Goal: Task Accomplishment & Management: Use online tool/utility

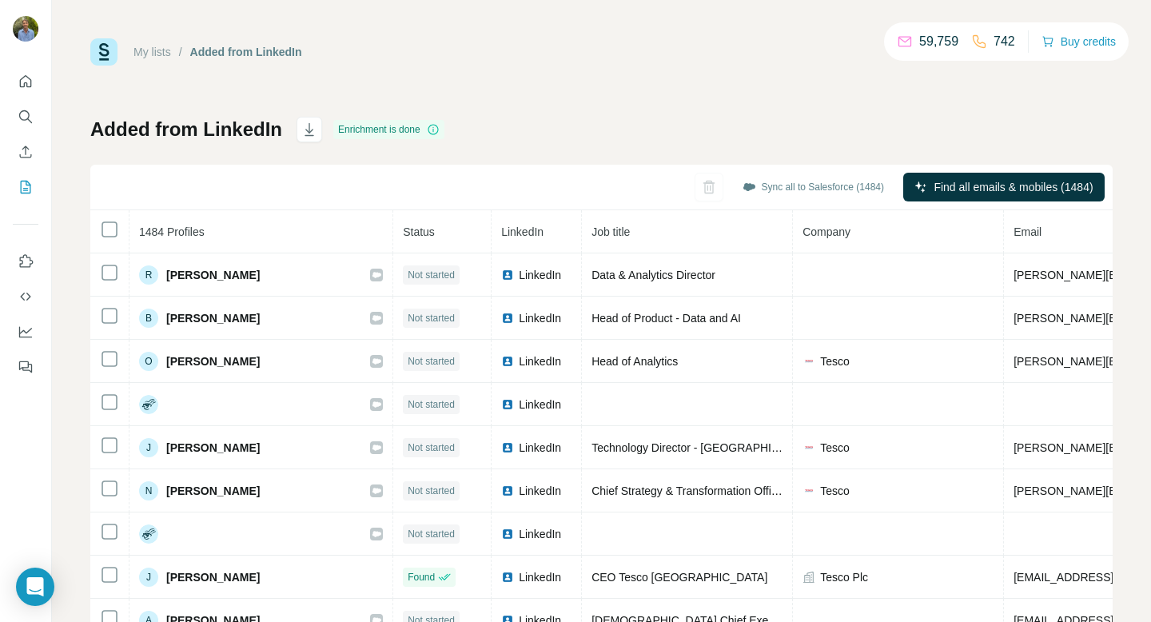
click at [313, 176] on div "Sync all to Salesforce (1484) Find all emails & mobiles (1484)" at bounding box center [601, 188] width 1023 height 46
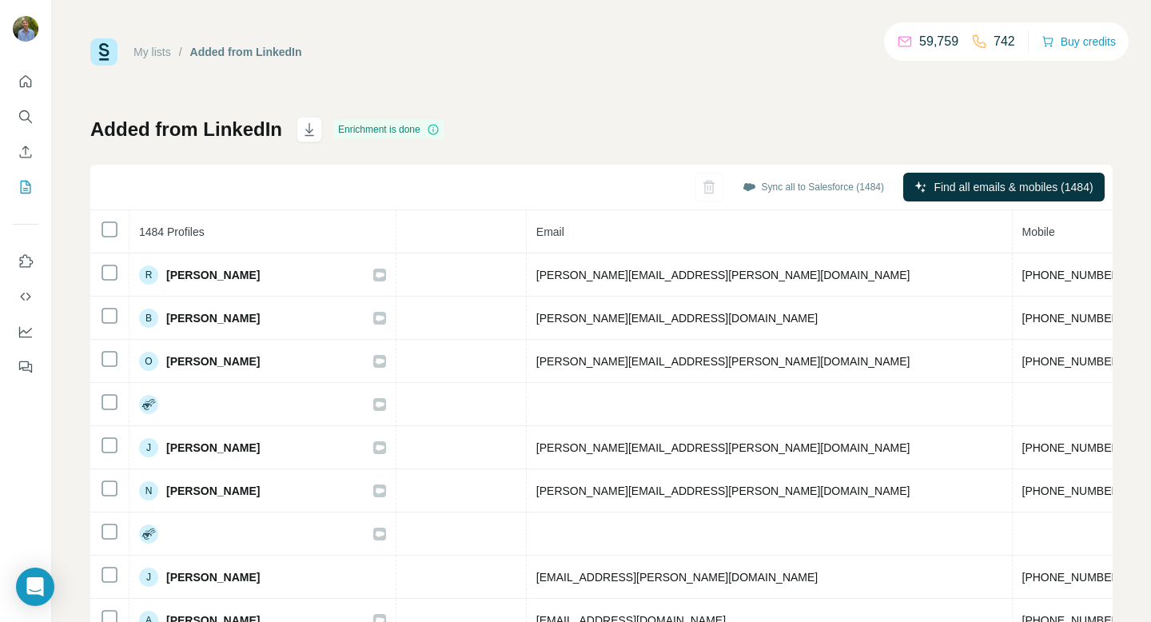
click at [305, 84] on div "My lists / Added from LinkedIn 59,759 742 Buy credits Added from LinkedIn Enric…" at bounding box center [601, 335] width 1023 height 594
click at [19, 123] on icon "Search" at bounding box center [26, 117] width 16 height 16
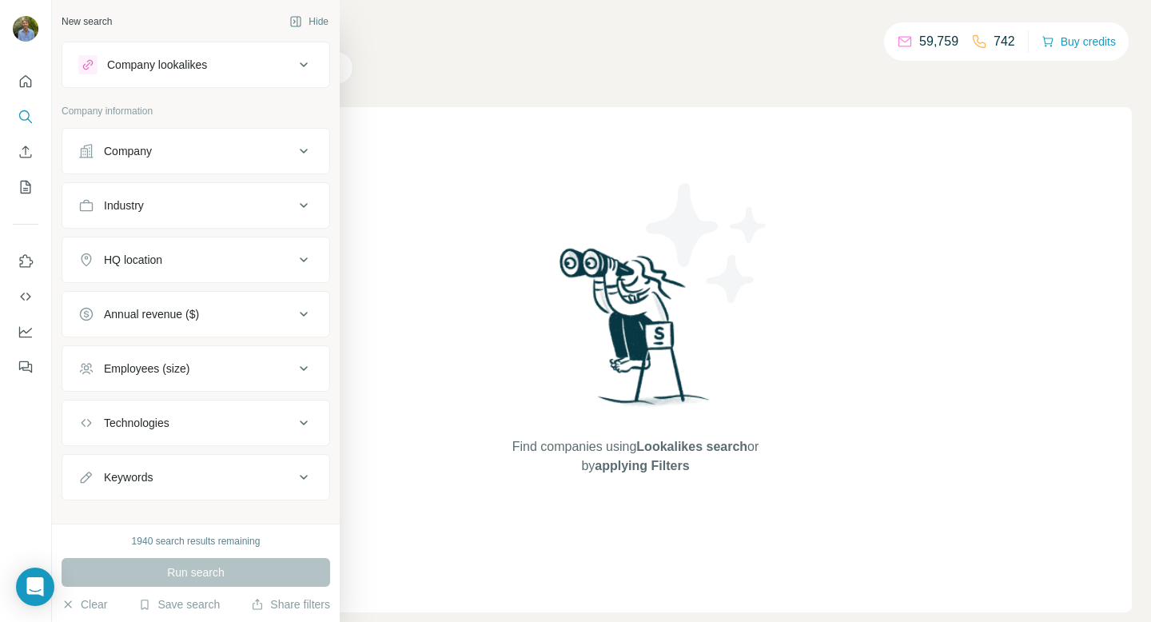
click at [250, 141] on button "Company" at bounding box center [195, 151] width 267 height 38
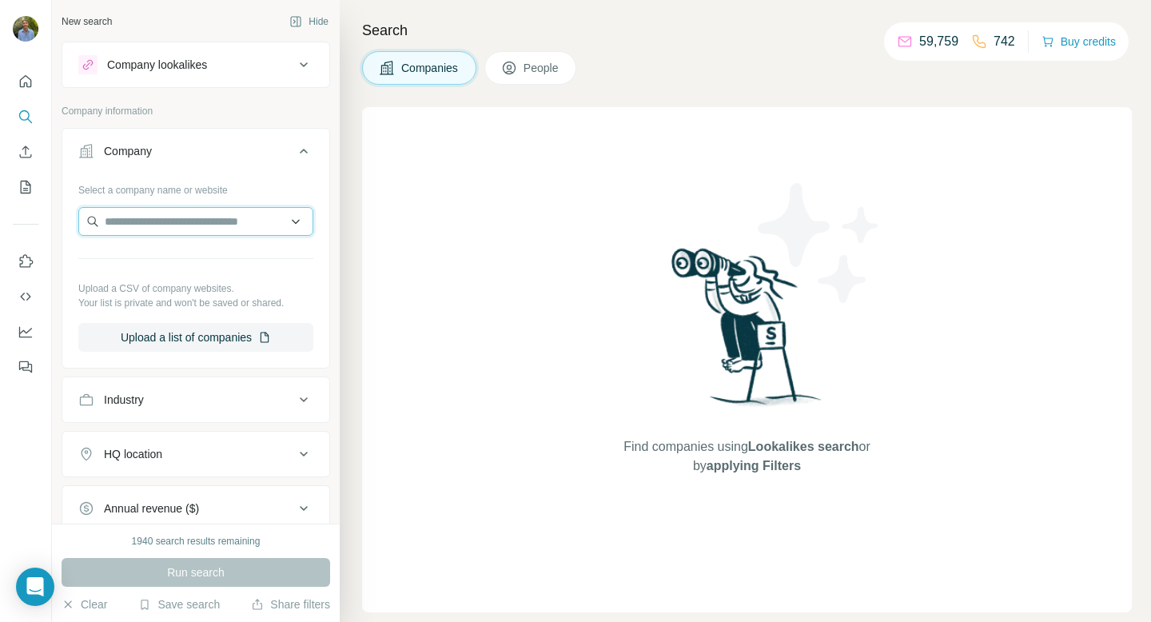
click at [203, 213] on input "text" at bounding box center [195, 221] width 235 height 29
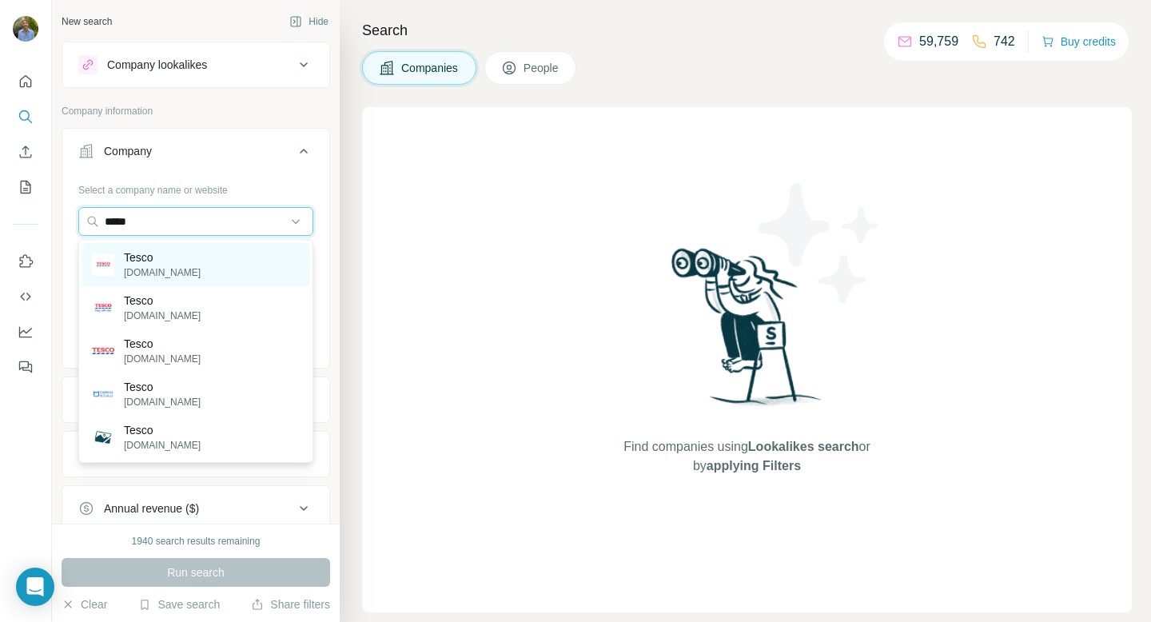
type input "*****"
click at [216, 257] on div "Tesco [DOMAIN_NAME]" at bounding box center [195, 264] width 227 height 43
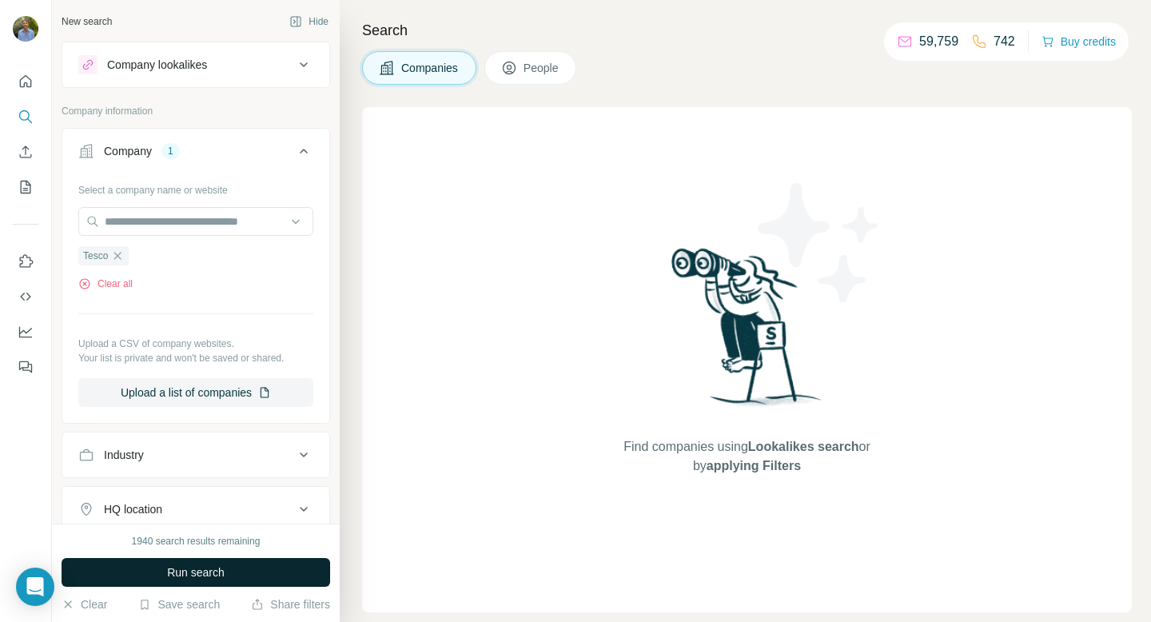
click at [231, 579] on button "Run search" at bounding box center [196, 572] width 269 height 29
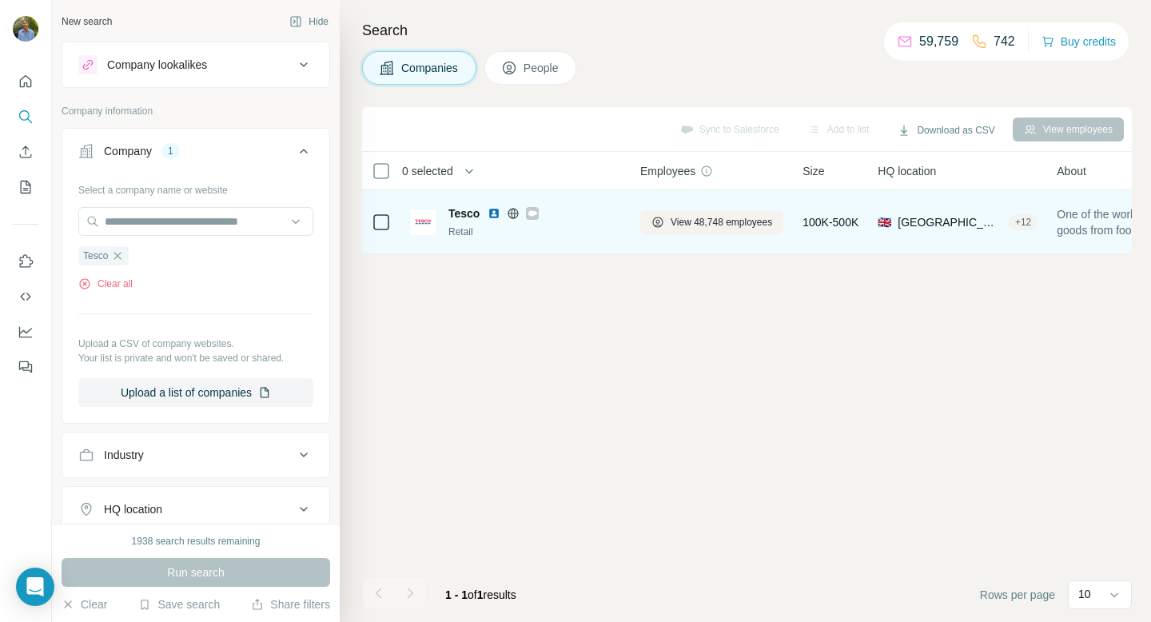
click at [489, 212] on img at bounding box center [494, 213] width 13 height 13
